Goal: Information Seeking & Learning: Learn about a topic

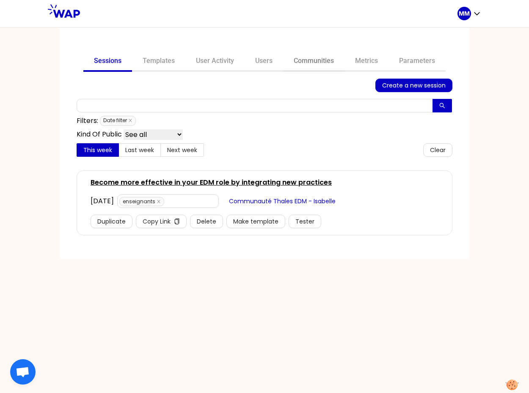
click at [314, 57] on link "Communities" at bounding box center [313, 62] width 61 height 20
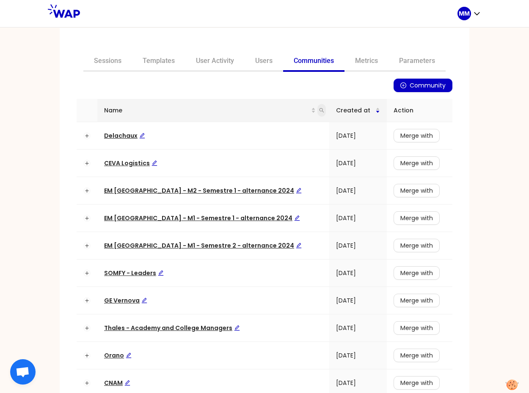
click at [319, 109] on icon "search" at bounding box center [321, 110] width 5 height 5
type input "matmut"
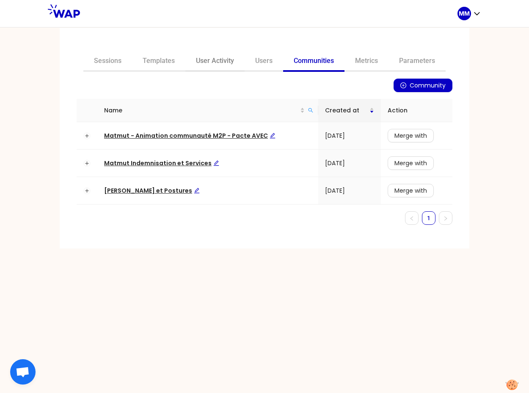
click at [217, 63] on link "User Activity" at bounding box center [214, 62] width 59 height 20
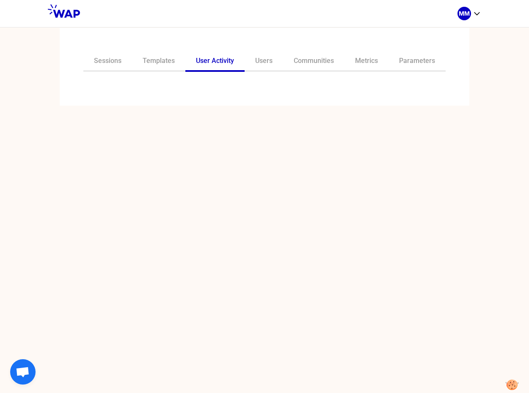
click at [208, 92] on div "Sessions Templates User Activity Users Communities Metrics Parameters" at bounding box center [264, 67] width 409 height 78
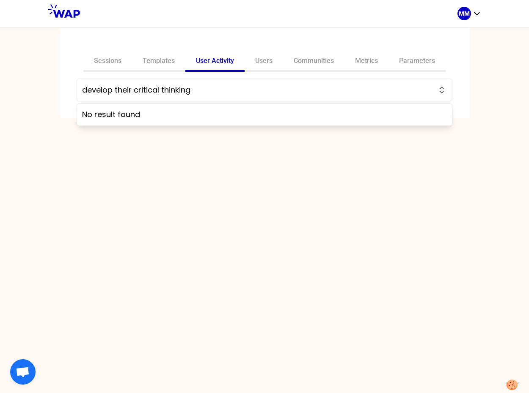
type input "n"
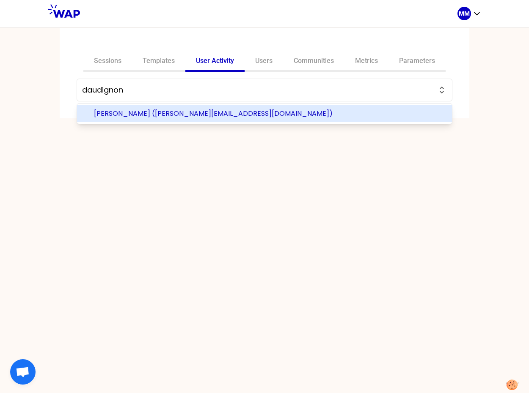
click at [174, 112] on span "[PERSON_NAME] ([PERSON_NAME][EMAIL_ADDRESS][DOMAIN_NAME])" at bounding box center [269, 114] width 351 height 10
type input "[PERSON_NAME] ([PERSON_NAME][EMAIL_ADDRESS][DOMAIN_NAME])"
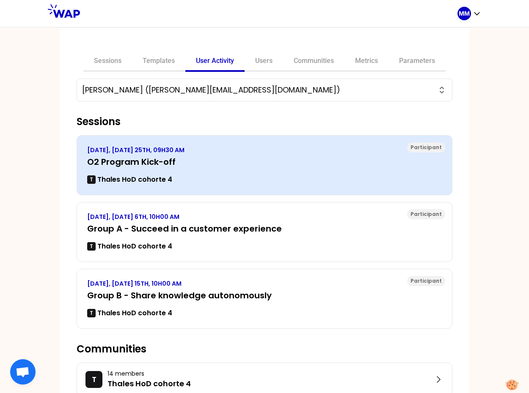
click at [188, 181] on div "T Thales HoD cohorte 4" at bounding box center [264, 180] width 354 height 10
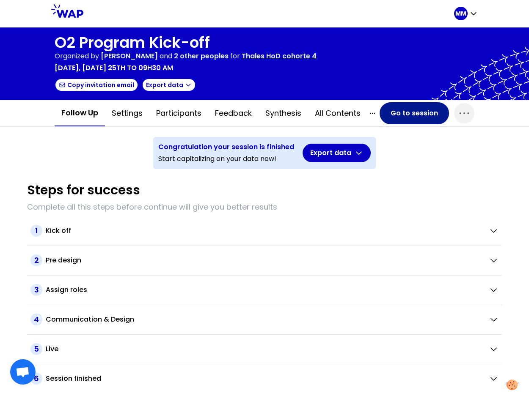
click at [404, 113] on button "Go to session" at bounding box center [413, 113] width 69 height 22
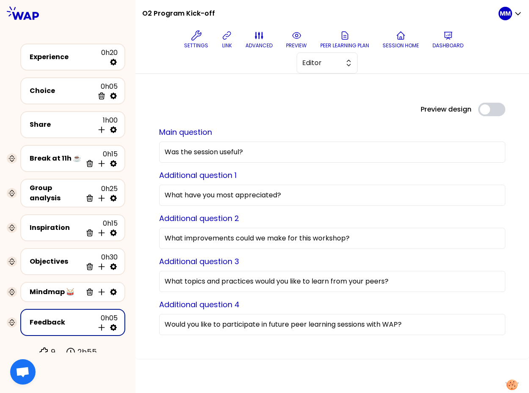
drag, startPoint x: 41, startPoint y: 124, endPoint x: 143, endPoint y: 100, distance: 103.9
click at [41, 124] on div "Share" at bounding box center [62, 125] width 64 height 10
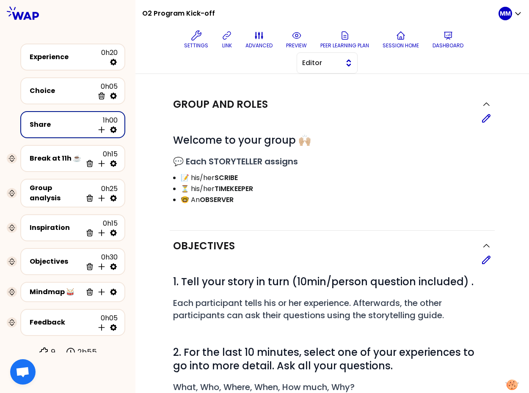
click at [335, 64] on span "Editor" at bounding box center [321, 63] width 38 height 10
click at [336, 99] on span "Facilitator" at bounding box center [332, 98] width 36 height 10
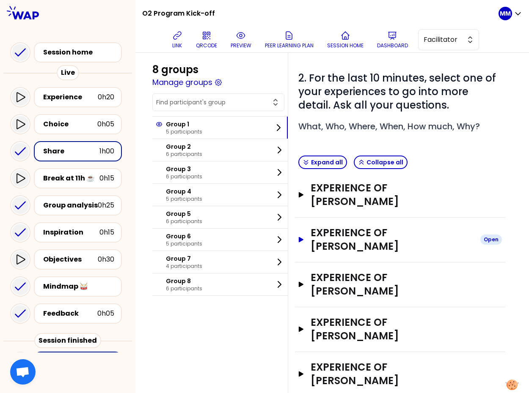
click at [396, 233] on h3 "EXPERIENCE OF [PERSON_NAME]" at bounding box center [391, 239] width 163 height 27
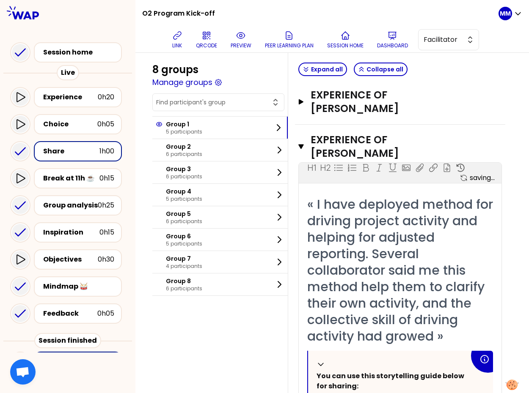
scroll to position [300, 0]
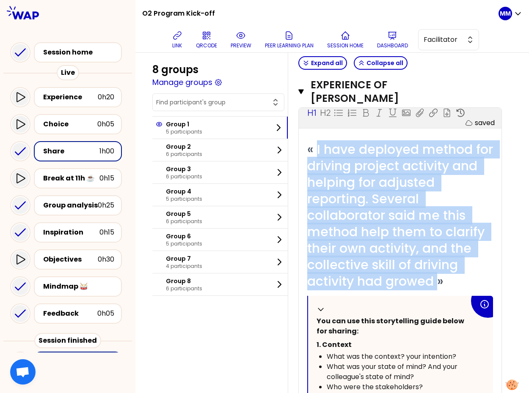
drag, startPoint x: 323, startPoint y: 145, endPoint x: 366, endPoint y: 294, distance: 155.0
click at [366, 291] on span "« I have deployed method for driving project activity and helping for adjusted …" at bounding box center [401, 215] width 189 height 150
copy span "I have deployed method for driving project activity and helping for adjusted re…"
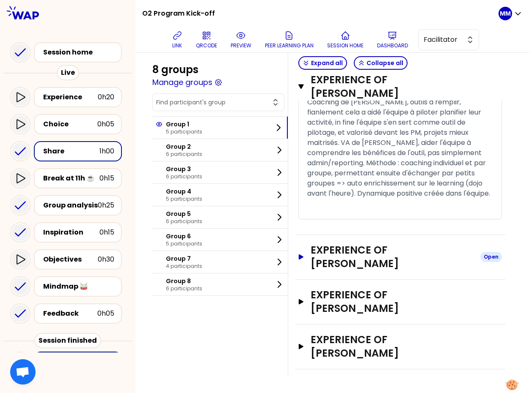
click at [373, 271] on h3 "EXPERIENCE OF [PERSON_NAME]" at bounding box center [391, 257] width 163 height 27
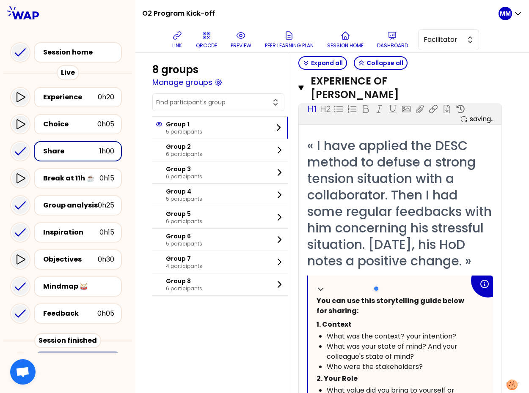
scroll to position [1060, 0]
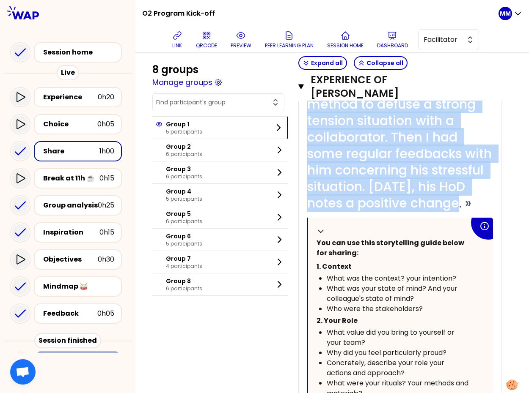
drag, startPoint x: 323, startPoint y: 112, endPoint x: 517, endPoint y: 274, distance: 253.2
click at [368, 212] on span "« I have applied the DESC method to defuse a strong tension situation with a co…" at bounding box center [401, 146] width 188 height 134
copy span "I have applied the DESC method to defuse a strong tension situation with a coll…"
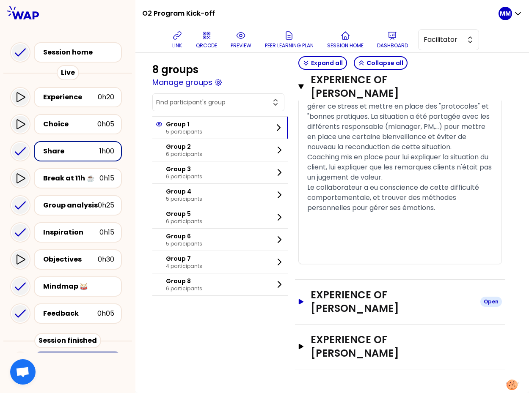
click at [390, 310] on h3 "EXPERIENCE OF [PERSON_NAME]" at bounding box center [391, 301] width 163 height 27
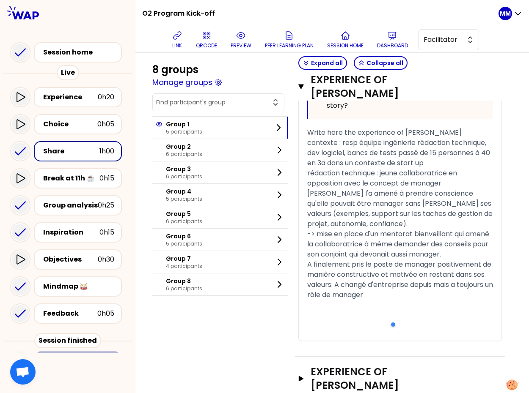
scroll to position [2102, 0]
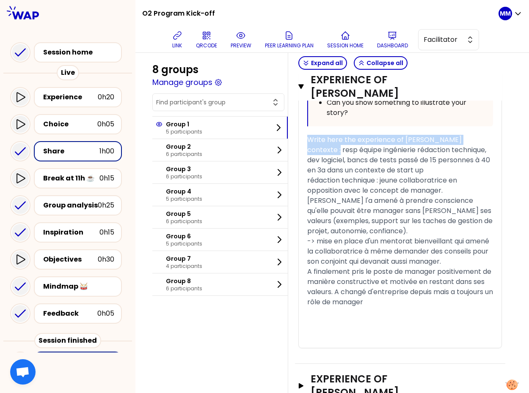
drag, startPoint x: 347, startPoint y: 203, endPoint x: 306, endPoint y: 192, distance: 42.4
click at [306, 192] on div "﻿ Collapse You can use this storytelling guide below for sharing: 1. Context Wh…" at bounding box center [400, 89] width 203 height 519
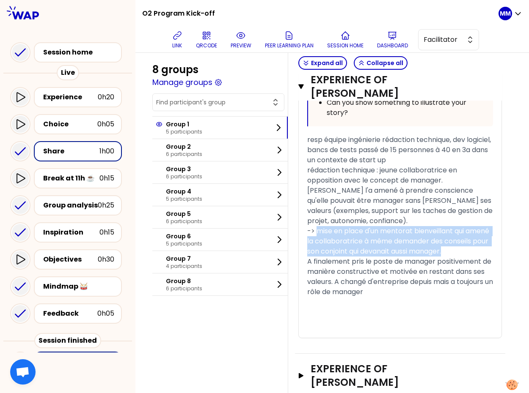
drag, startPoint x: 324, startPoint y: 284, endPoint x: 346, endPoint y: 316, distance: 38.6
click at [346, 256] on span "-> mise en place d'un mentorat bienveillant qui amené la collaboratrice à même …" at bounding box center [399, 241] width 184 height 30
copy span "mise en place d'un mentorat bienveillant qui amené la collaboratrice à même dem…"
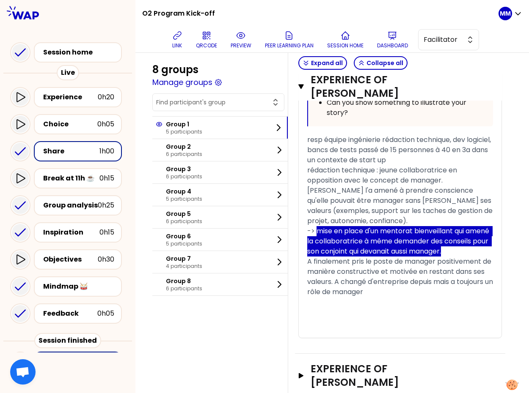
scroll to position [2181, 0]
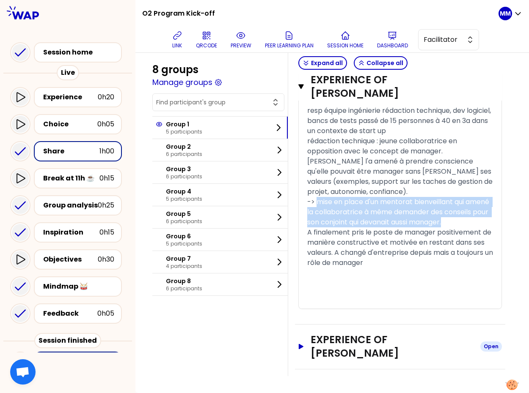
click at [384, 351] on h3 "EXPERIENCE OF [PERSON_NAME]" at bounding box center [391, 346] width 163 height 27
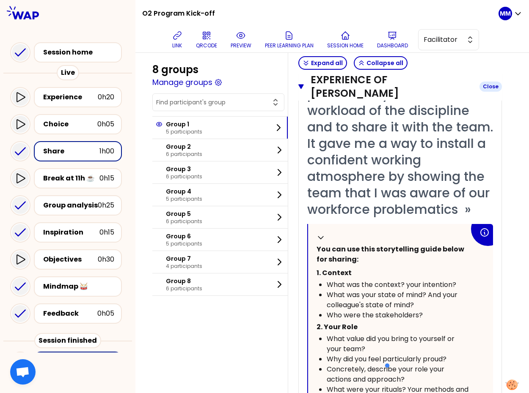
scroll to position [2492, 0]
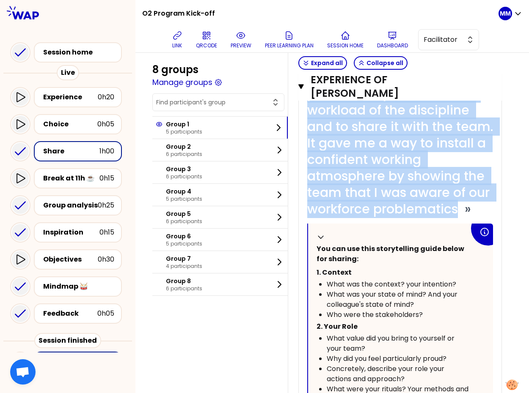
drag, startPoint x: 321, startPoint y: 93, endPoint x: 524, endPoint y: 305, distance: 293.2
click at [399, 218] on span "« One of the first actions I have done when taking my new HoD function was to p…" at bounding box center [401, 126] width 189 height 183
copy span "One of the first actions I have done when taking my new HoD function was to pro…"
drag, startPoint x: 178, startPoint y: 42, endPoint x: 209, endPoint y: 50, distance: 31.2
click at [179, 42] on p "link" at bounding box center [177, 45] width 10 height 7
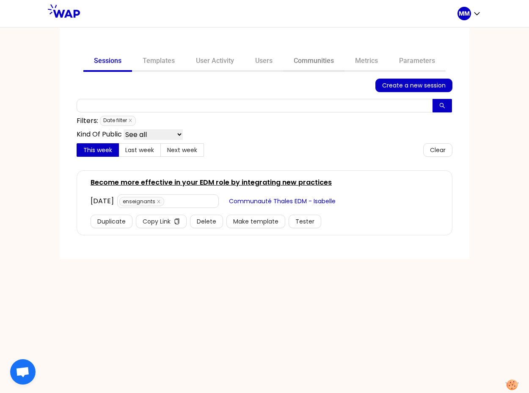
click at [320, 60] on link "Communities" at bounding box center [313, 62] width 61 height 20
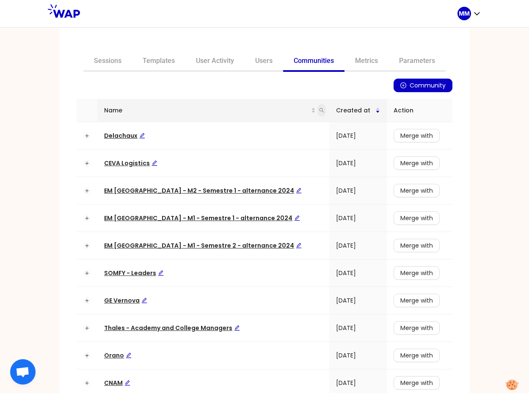
click at [319, 110] on icon "search" at bounding box center [321, 110] width 5 height 5
type input "aim"
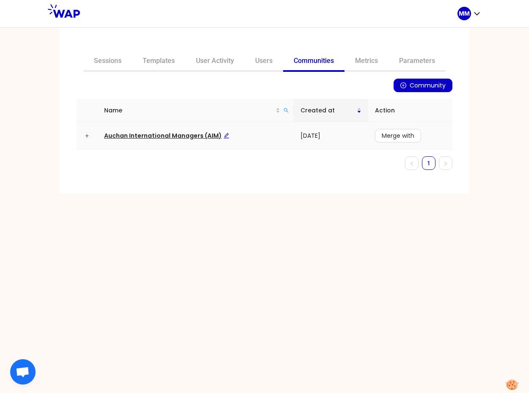
click at [151, 137] on span "Auchan International Managers (AIM)" at bounding box center [166, 136] width 125 height 8
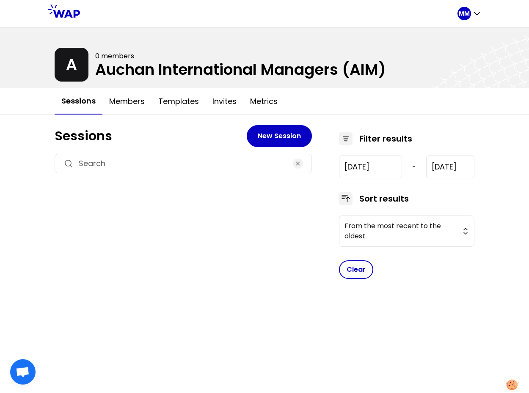
type input "2024-1-15"
type input "2025-9-22"
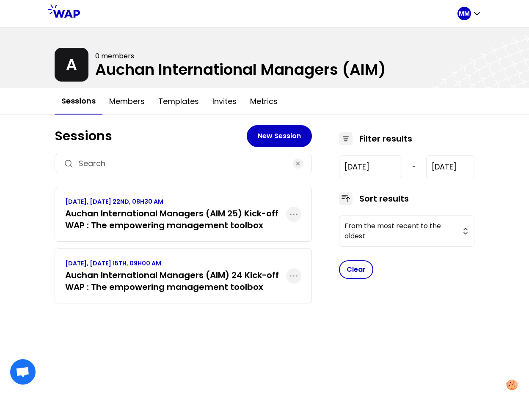
click at [180, 208] on h3 "Auchan International Managers (AIM 25) Kick-off WAP : The empowering management…" at bounding box center [175, 220] width 221 height 24
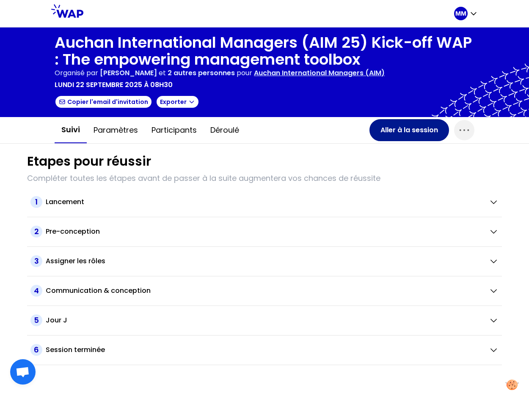
click at [385, 131] on button "Aller à la session" at bounding box center [409, 130] width 80 height 22
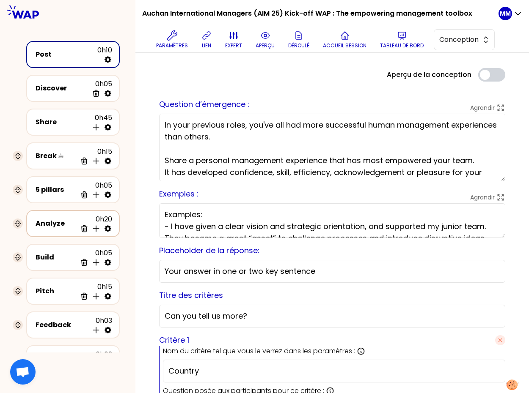
click at [51, 223] on div "Analyze" at bounding box center [56, 224] width 41 height 10
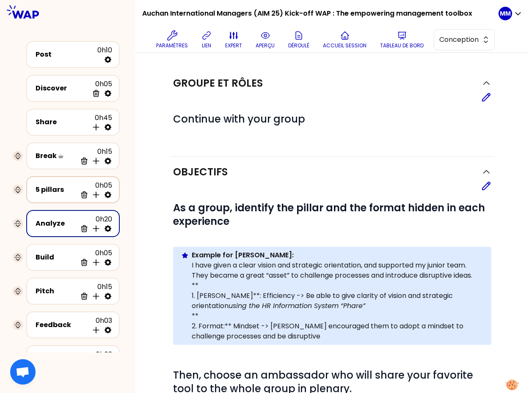
click at [54, 186] on div "5 pillars" at bounding box center [56, 190] width 41 height 10
